Goal: Information Seeking & Learning: Learn about a topic

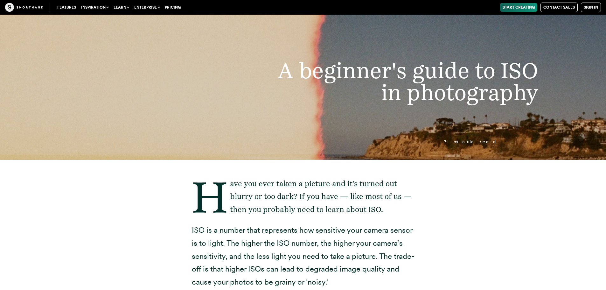
scroll to position [127, 0]
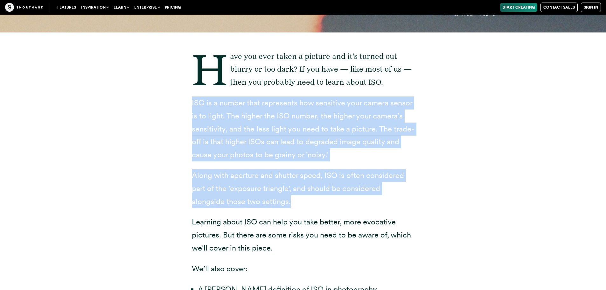
drag, startPoint x: 261, startPoint y: 203, endPoint x: 190, endPoint y: 104, distance: 122.2
click at [190, 104] on div "Have you ever taken a picture and it's turned out blurry or too dark? If you ha…" at bounding box center [303, 238] width 248 height 413
copy div "ISO is a number that represents how sensitive your camera sensor is to light. T…"
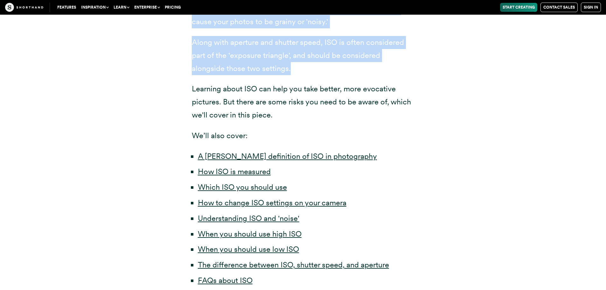
scroll to position [286, 0]
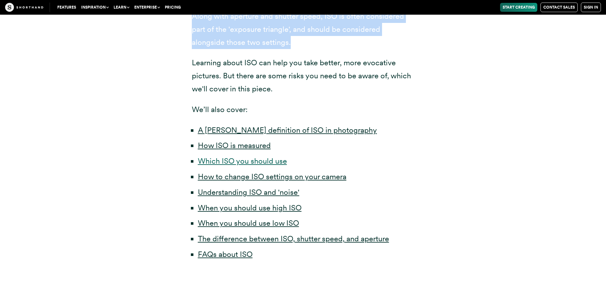
click at [282, 159] on link "Which ISO you should use" at bounding box center [242, 160] width 89 height 9
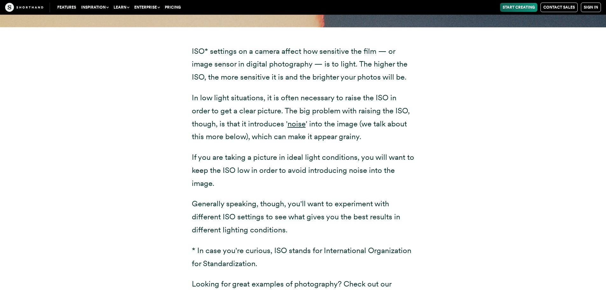
scroll to position [843, 0]
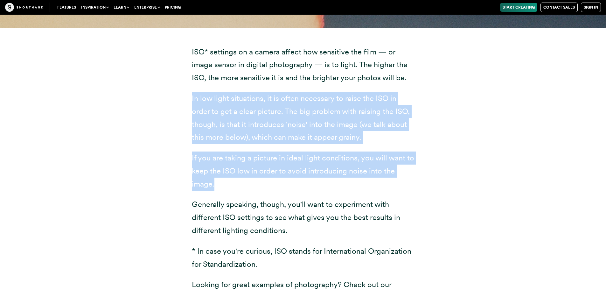
drag, startPoint x: 202, startPoint y: 174, endPoint x: 193, endPoint y: 103, distance: 71.2
click at [193, 103] on div "ISO* settings on a camera affect how sensitive the film — or image sensor in di…" at bounding box center [303, 175] width 223 height 259
copy div "In low light situations, it is often necessary to raise the ISO in order to get…"
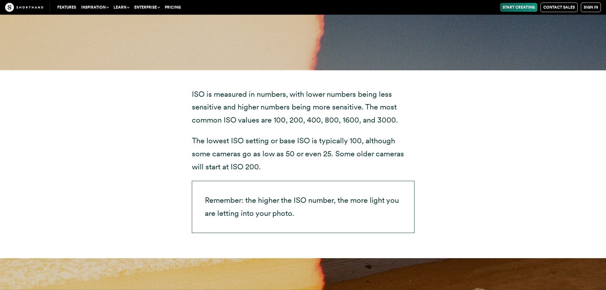
scroll to position [1416, 0]
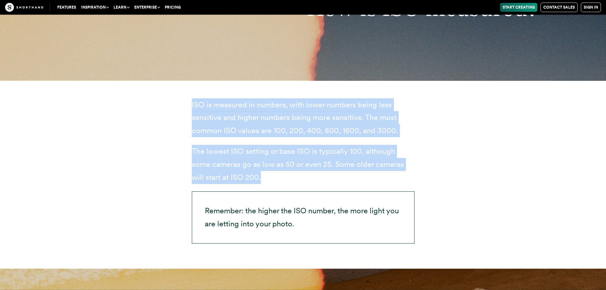
drag, startPoint x: 192, startPoint y: 106, endPoint x: 262, endPoint y: 177, distance: 100.4
click at [262, 177] on div "ISO is measured in numbers, with lower numbers being less sensitive and higher …" at bounding box center [303, 170] width 223 height 145
copy div "ISO is measured in numbers, with lower numbers being less sensitive and higher …"
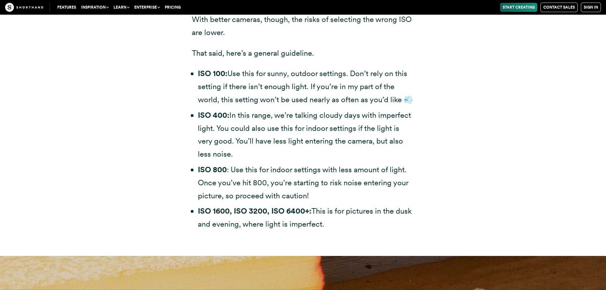
scroll to position [1894, 0]
drag, startPoint x: 188, startPoint y: 73, endPoint x: 338, endPoint y: 229, distance: 216.3
click at [338, 229] on div "It’s hard to give general advice, especially as camera technology improves. Not…" at bounding box center [303, 96] width 248 height 320
copy ul "ISO 100: Use this for sunny, outdoor settings. Don’t rely on this setting if th…"
click at [350, 109] on li "ISO 400: In this range, we’re talking cloudy days with imperfect light. You cou…" at bounding box center [306, 135] width 217 height 52
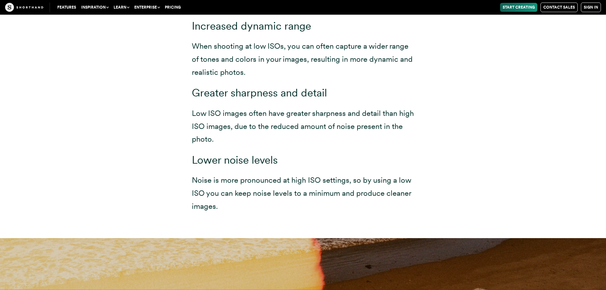
scroll to position [3167, 0]
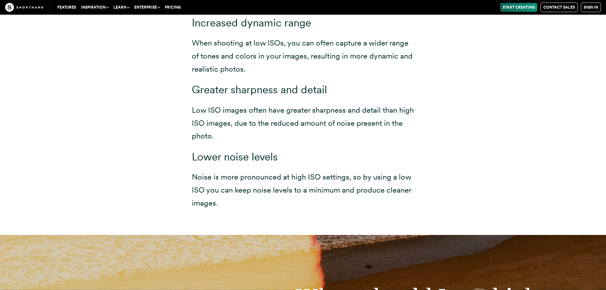
click at [152, 99] on div "When you are taking pictures in good lighting conditions, you should use low IS…" at bounding box center [303, 40] width 496 height 389
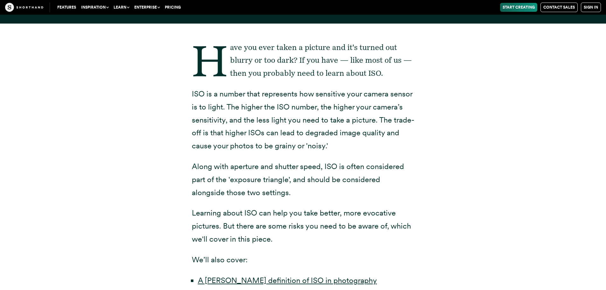
scroll to position [0, 0]
